Goal: Find specific page/section: Find specific page/section

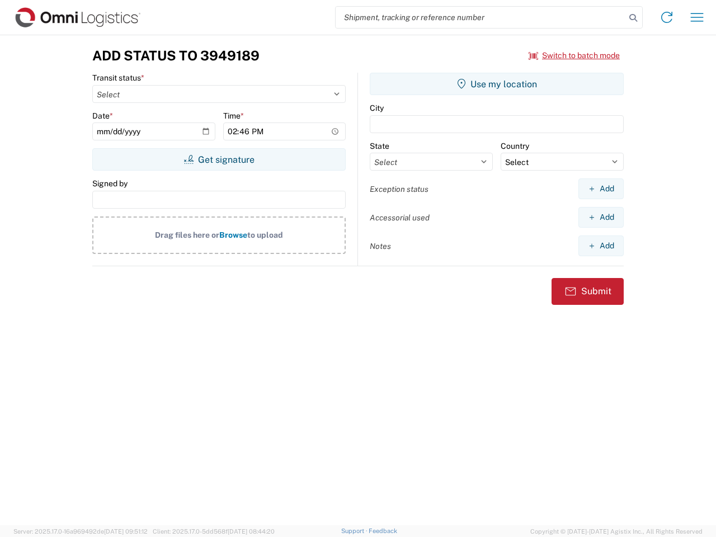
click at [481, 17] on input "search" at bounding box center [481, 17] width 290 height 21
click at [633, 18] on icon at bounding box center [634, 18] width 16 height 16
click at [667, 17] on icon at bounding box center [667, 17] width 18 height 18
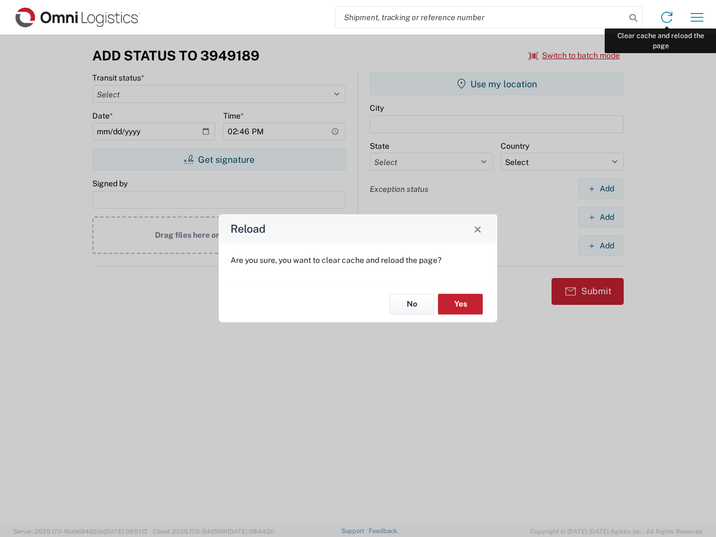
click at [697, 17] on div "Reload Are you sure, you want to clear cache and reload the page? No Yes" at bounding box center [358, 268] width 716 height 537
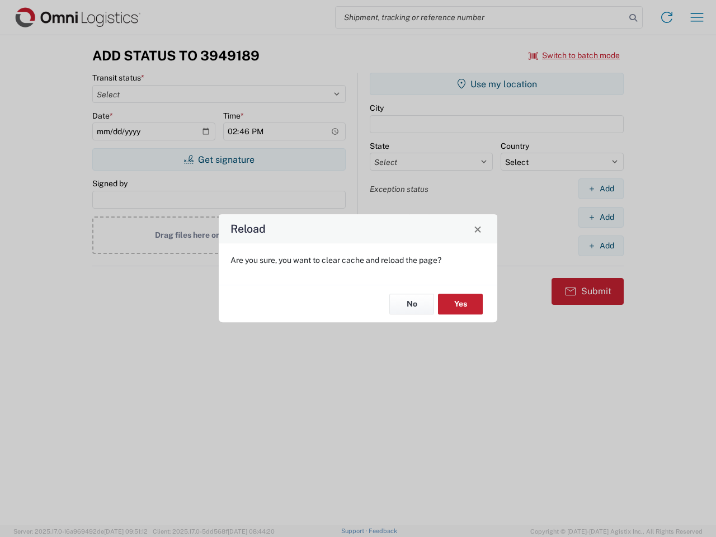
click at [575, 55] on div "Reload Are you sure, you want to clear cache and reload the page? No Yes" at bounding box center [358, 268] width 716 height 537
click at [219, 159] on div "Reload Are you sure, you want to clear cache and reload the page? No Yes" at bounding box center [358, 268] width 716 height 537
click at [497, 84] on div "Reload Are you sure, you want to clear cache and reload the page? No Yes" at bounding box center [358, 268] width 716 height 537
click at [601, 189] on div "Reload Are you sure, you want to clear cache and reload the page? No Yes" at bounding box center [358, 268] width 716 height 537
click at [601, 217] on div "Reload Are you sure, you want to clear cache and reload the page? No Yes" at bounding box center [358, 268] width 716 height 537
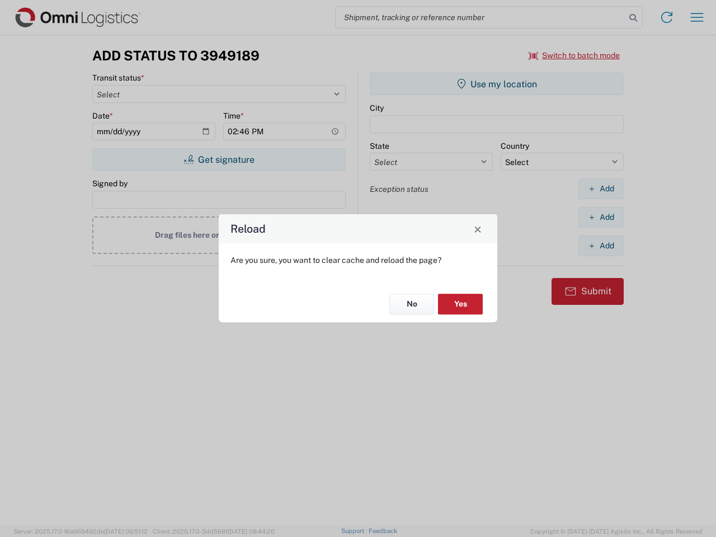
click at [601, 246] on div "Reload Are you sure, you want to clear cache and reload the page? No Yes" at bounding box center [358, 268] width 716 height 537
